Goal: Transaction & Acquisition: Purchase product/service

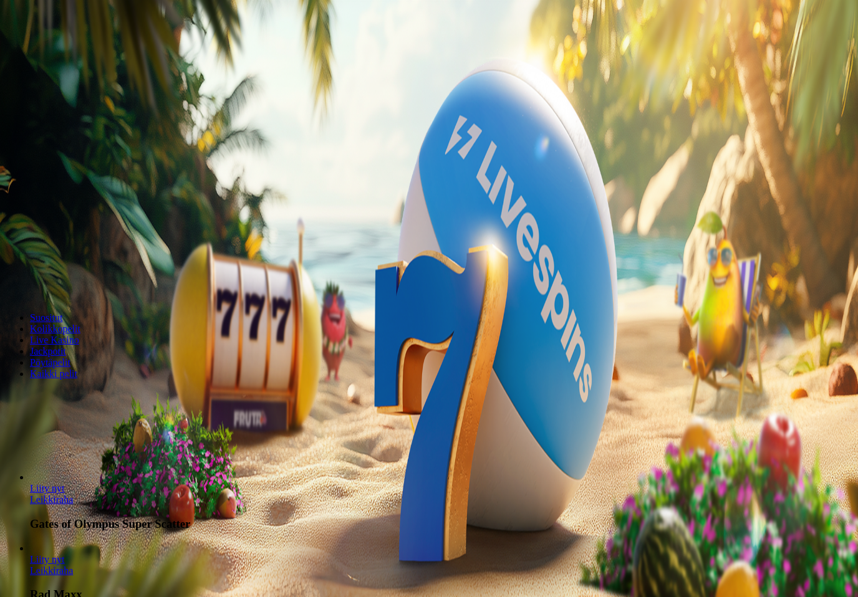
click at [66, 52] on button "Talletus 0.00 €" at bounding box center [35, 45] width 61 height 13
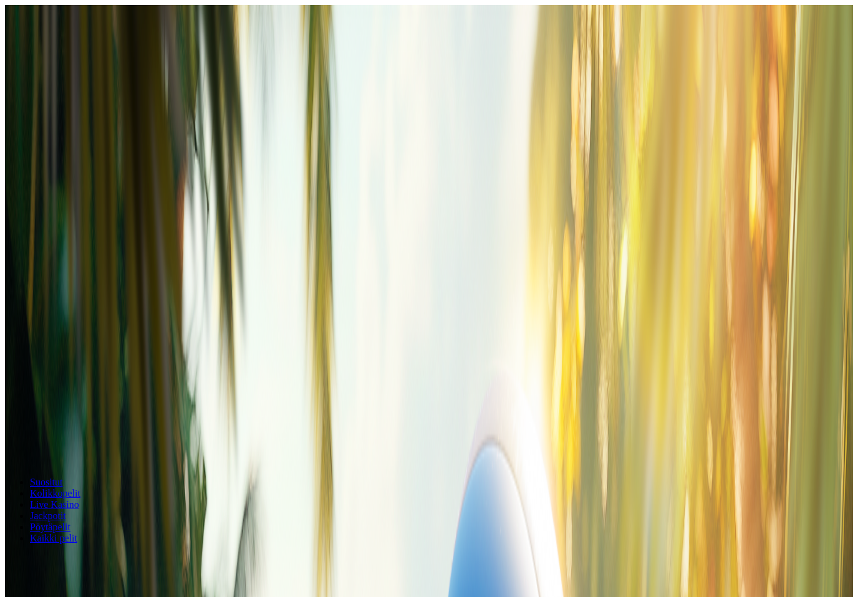
click at [60, 194] on label "€50" at bounding box center [52, 199] width 15 height 11
type input "**"
click at [90, 268] on button "TALLETA JA PELAA" at bounding box center [47, 274] width 85 height 13
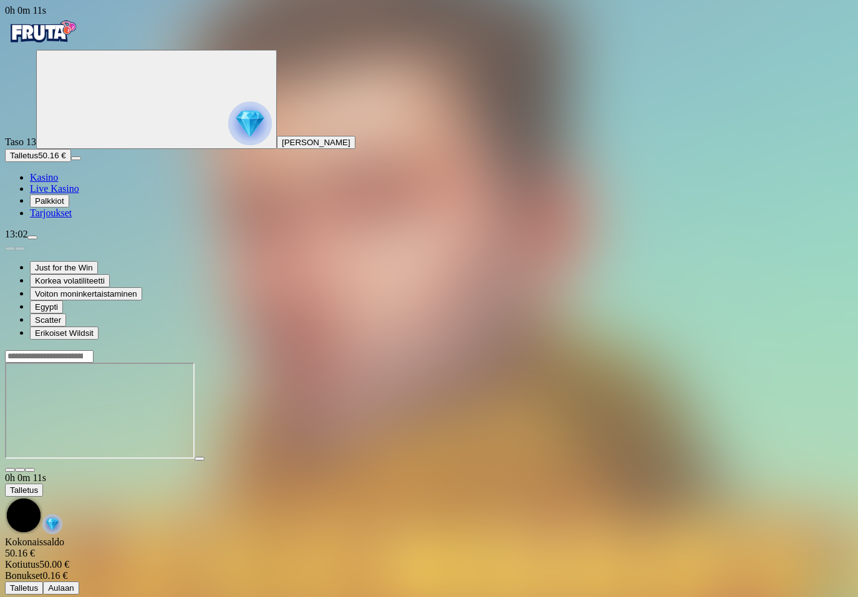
click at [30, 470] on span "fullscreen icon" at bounding box center [30, 470] width 0 height 0
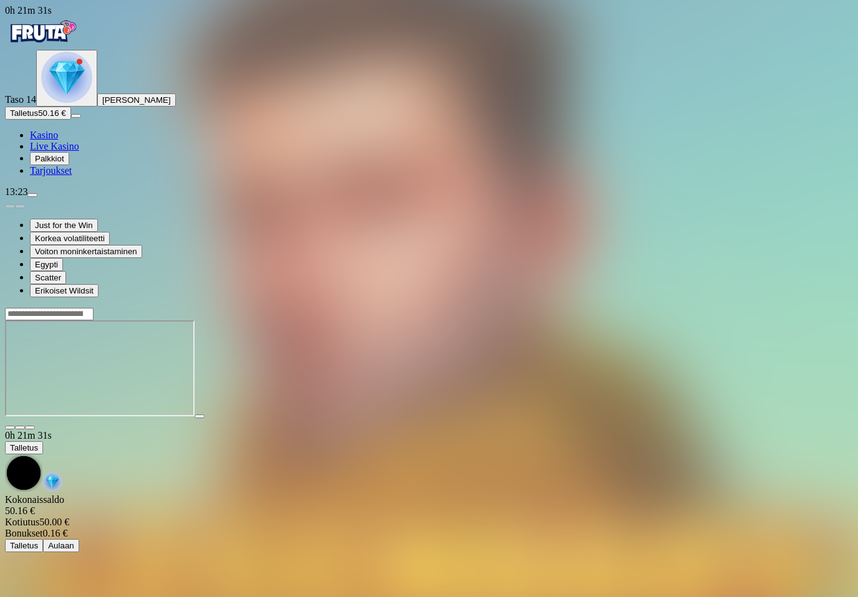
scroll to position [19, 0]
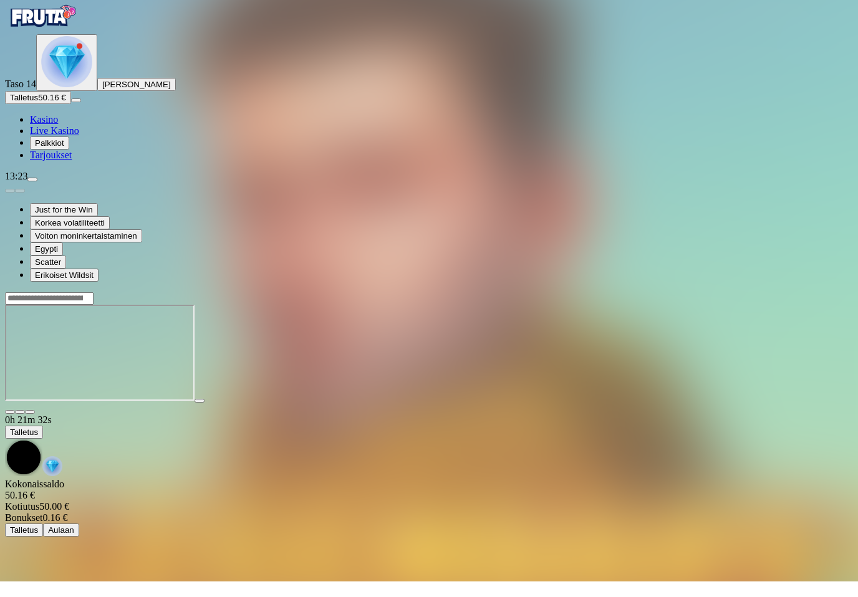
click at [32, 195] on span "menu icon" at bounding box center [32, 195] width 0 height 0
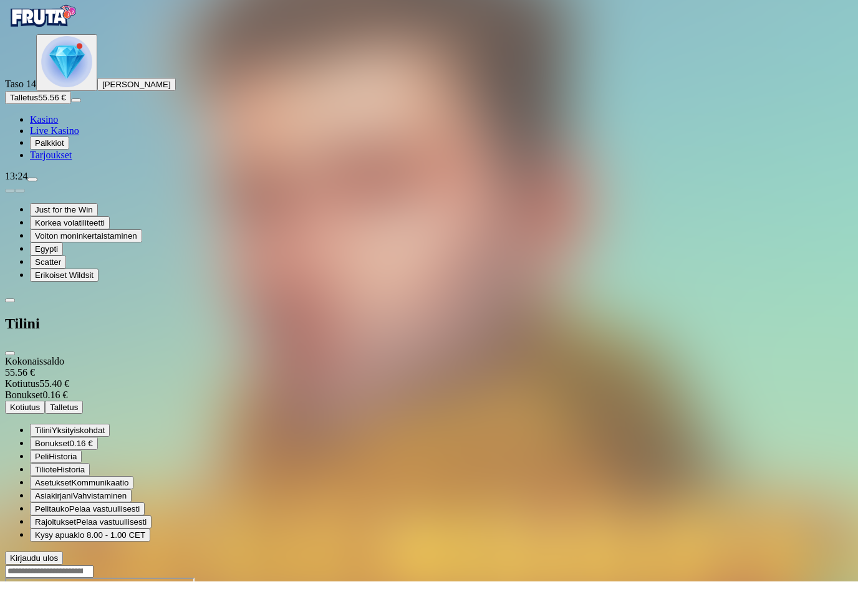
click at [40, 418] on span "Kotiutus" at bounding box center [25, 422] width 30 height 9
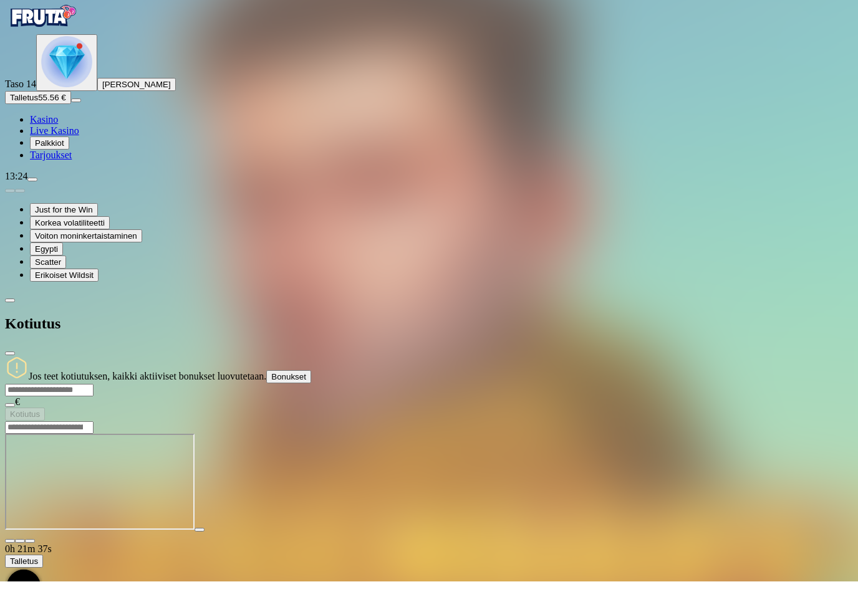
click at [94, 400] on input "number" at bounding box center [49, 406] width 89 height 12
type input "**"
click at [45, 423] on button "Kotiutus" at bounding box center [25, 429] width 40 height 13
click at [91, 103] on img "Primary" at bounding box center [66, 77] width 51 height 51
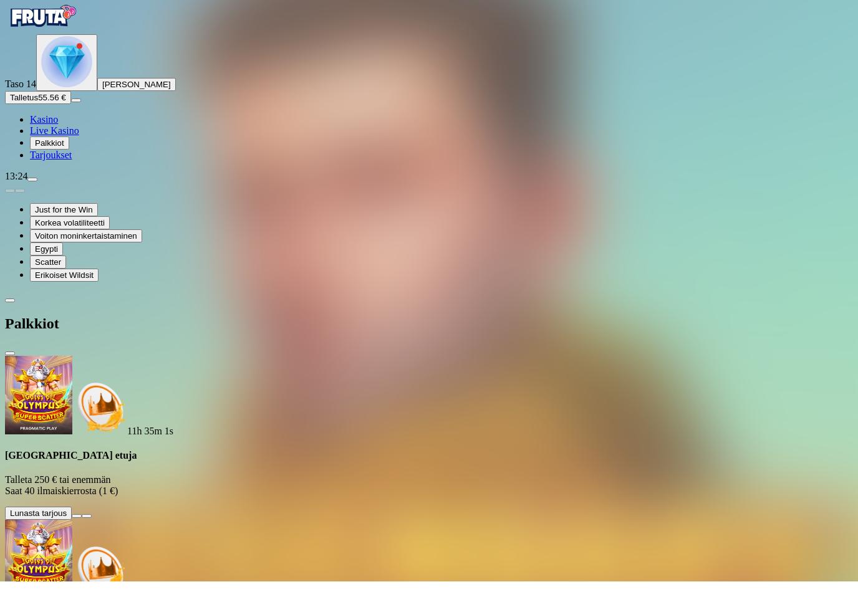
scroll to position [57, 0]
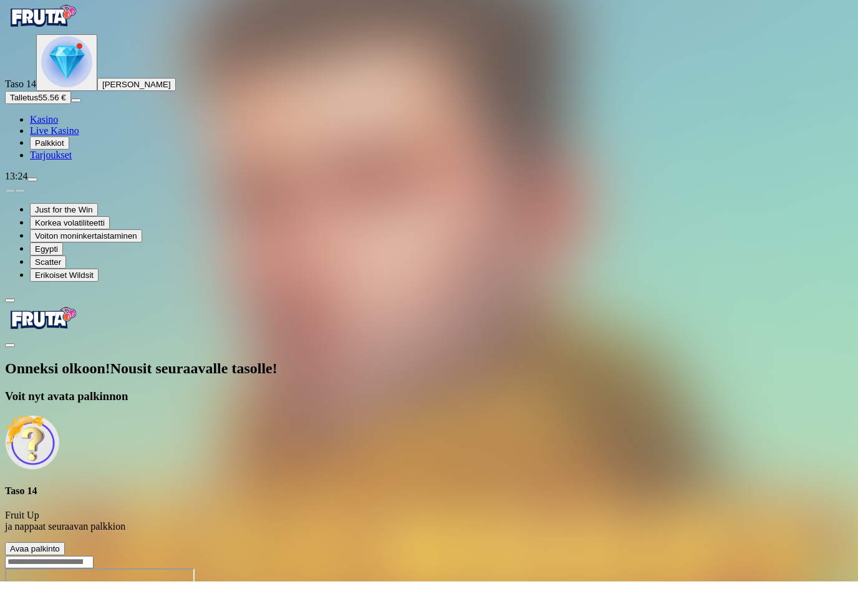
click at [65, 558] on button "Avaa palkinto" at bounding box center [35, 564] width 60 height 13
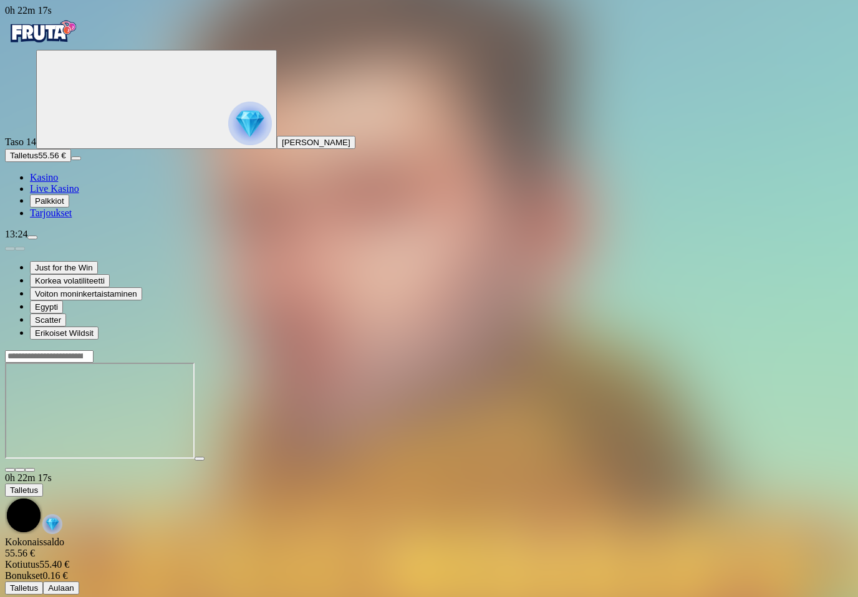
scroll to position [16, 0]
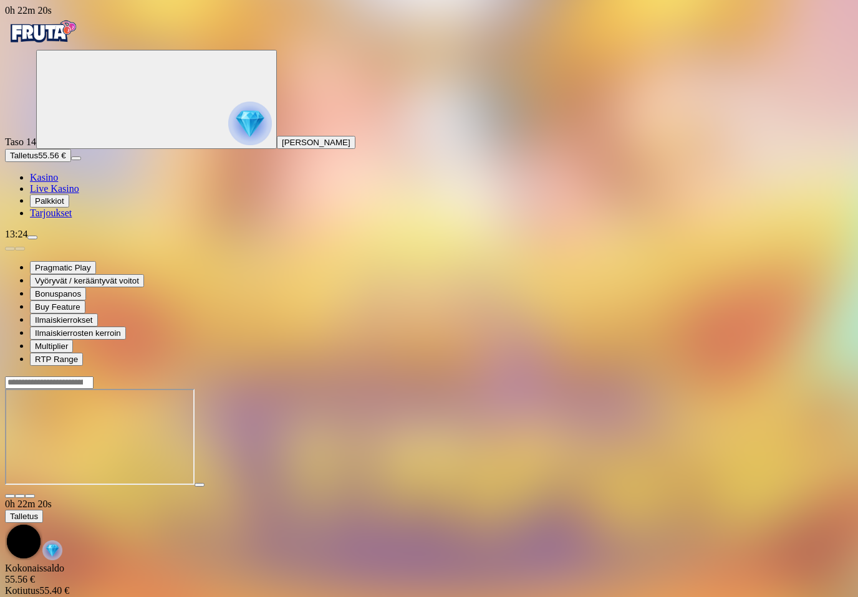
click at [30, 496] on span "fullscreen icon" at bounding box center [30, 496] width 0 height 0
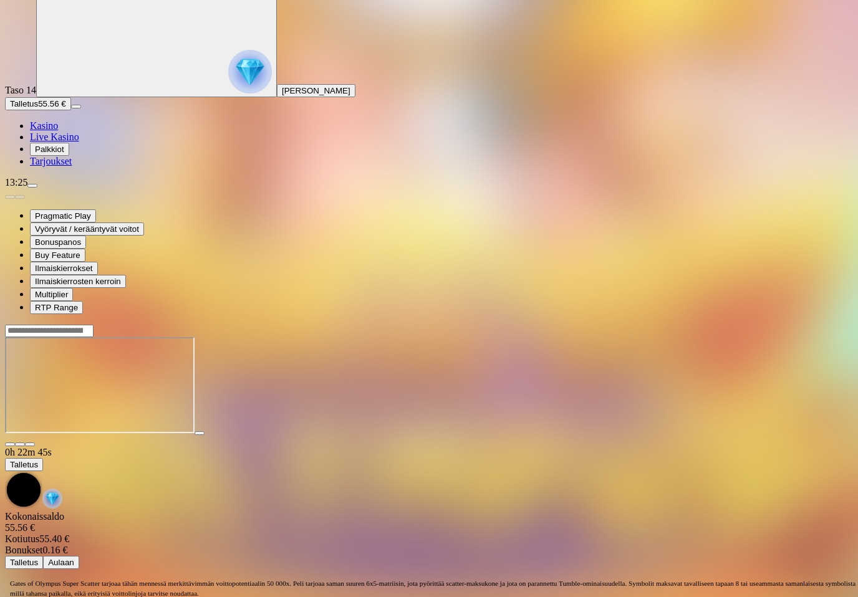
scroll to position [148, 0]
